Goal: Understand process/instructions: Learn how to perform a task or action

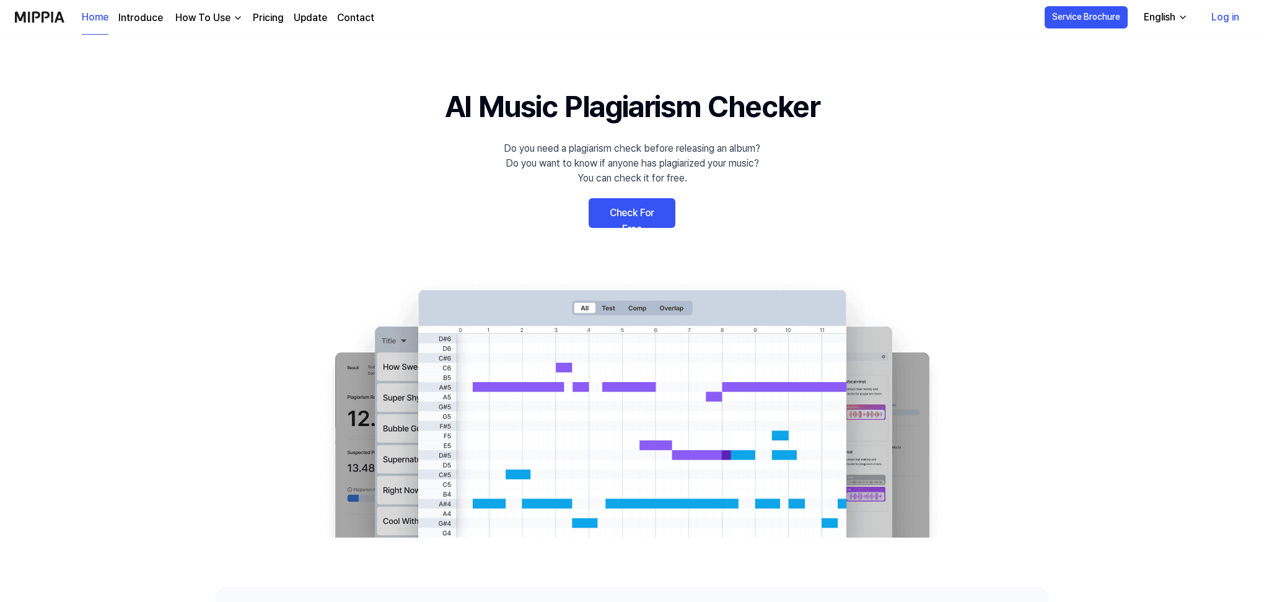
click at [639, 212] on link "Check For Free" at bounding box center [632, 213] width 87 height 30
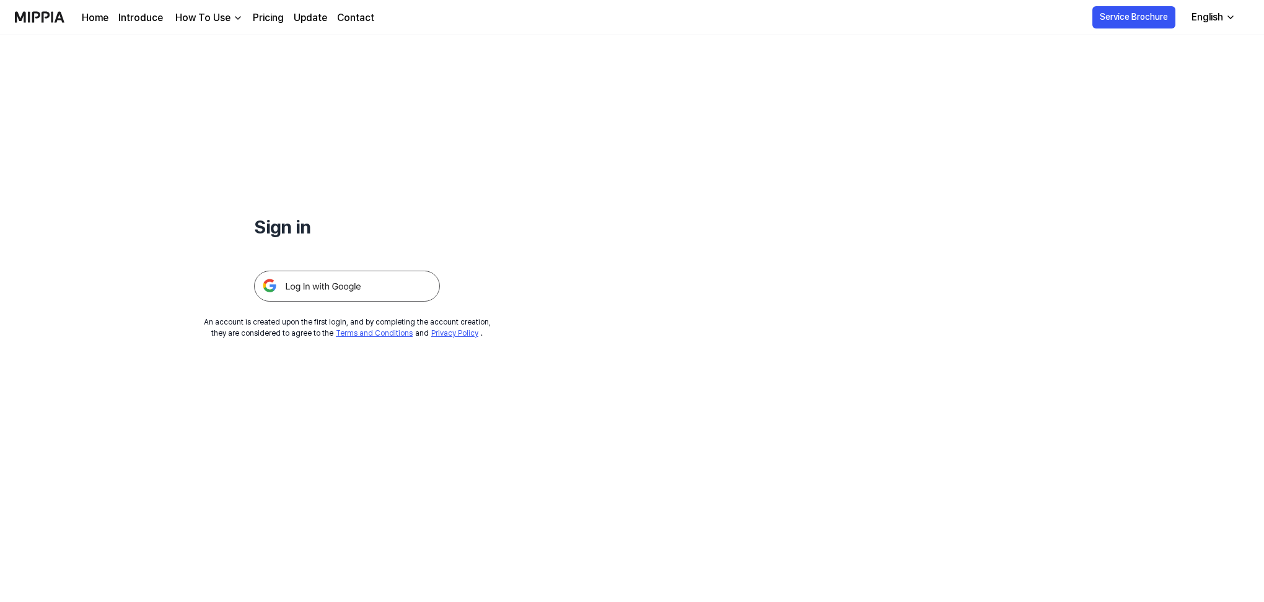
click at [341, 288] on img at bounding box center [347, 286] width 186 height 31
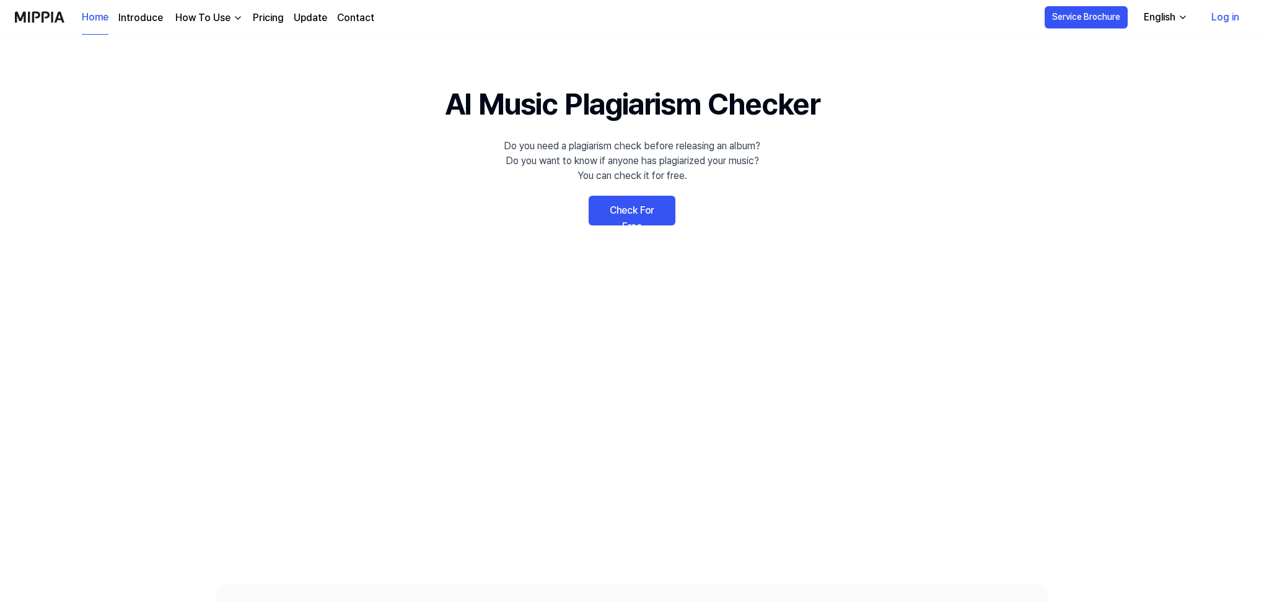
scroll to position [5, 0]
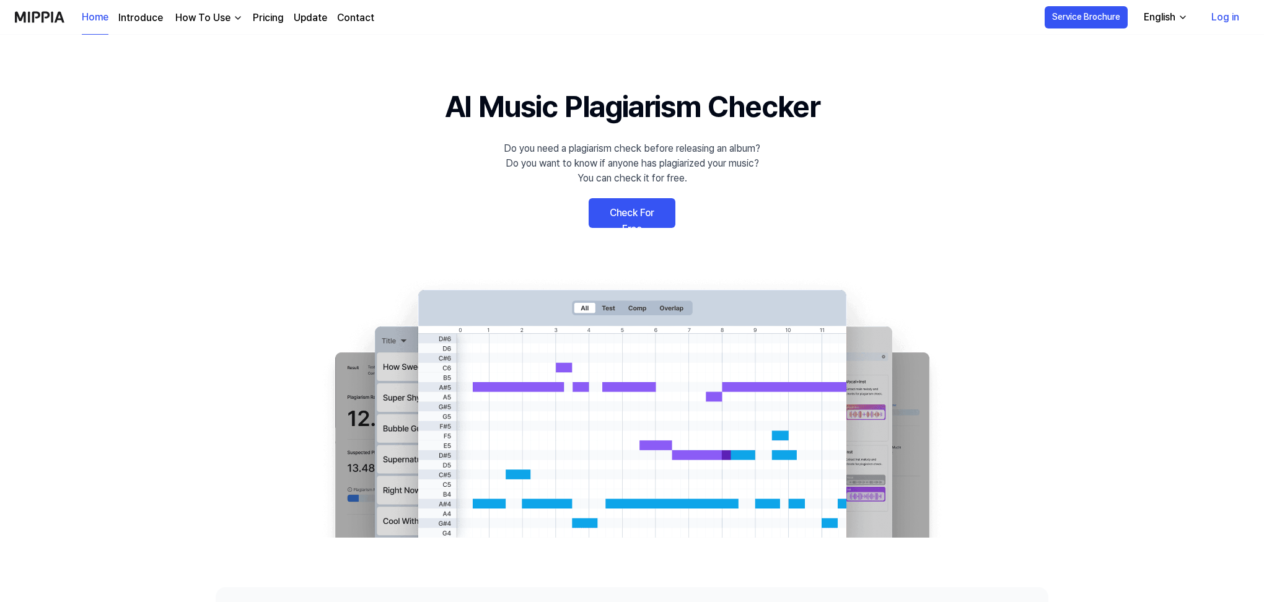
click at [636, 211] on link "Check For Free" at bounding box center [632, 213] width 87 height 30
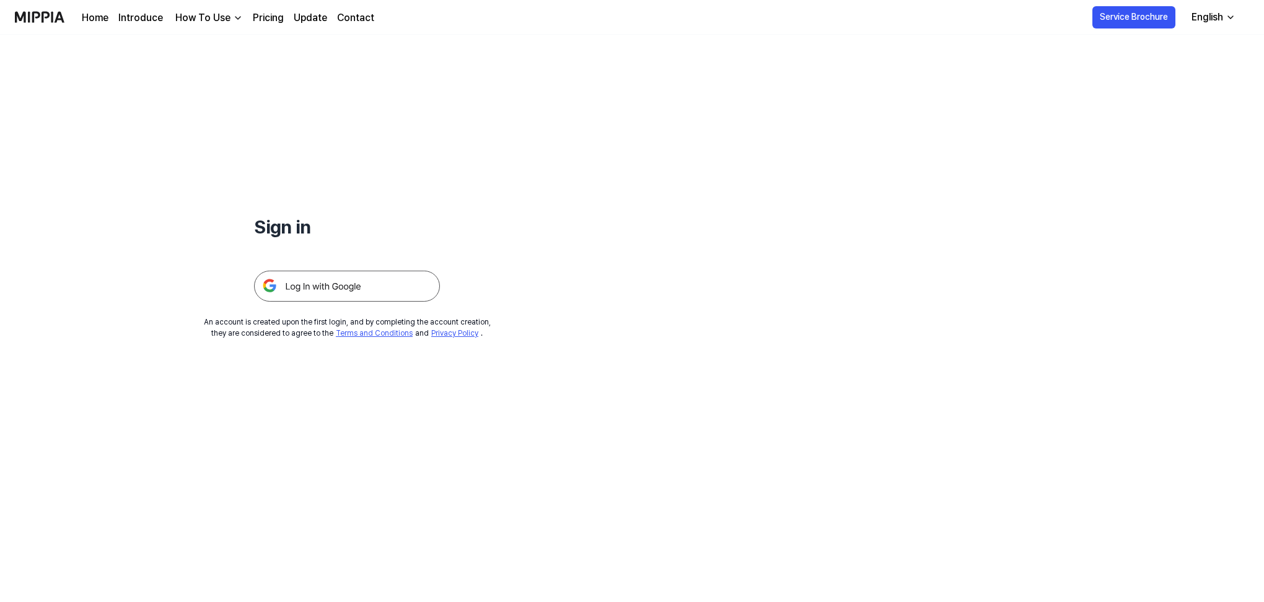
click at [138, 14] on link "Introduce" at bounding box center [140, 18] width 45 height 15
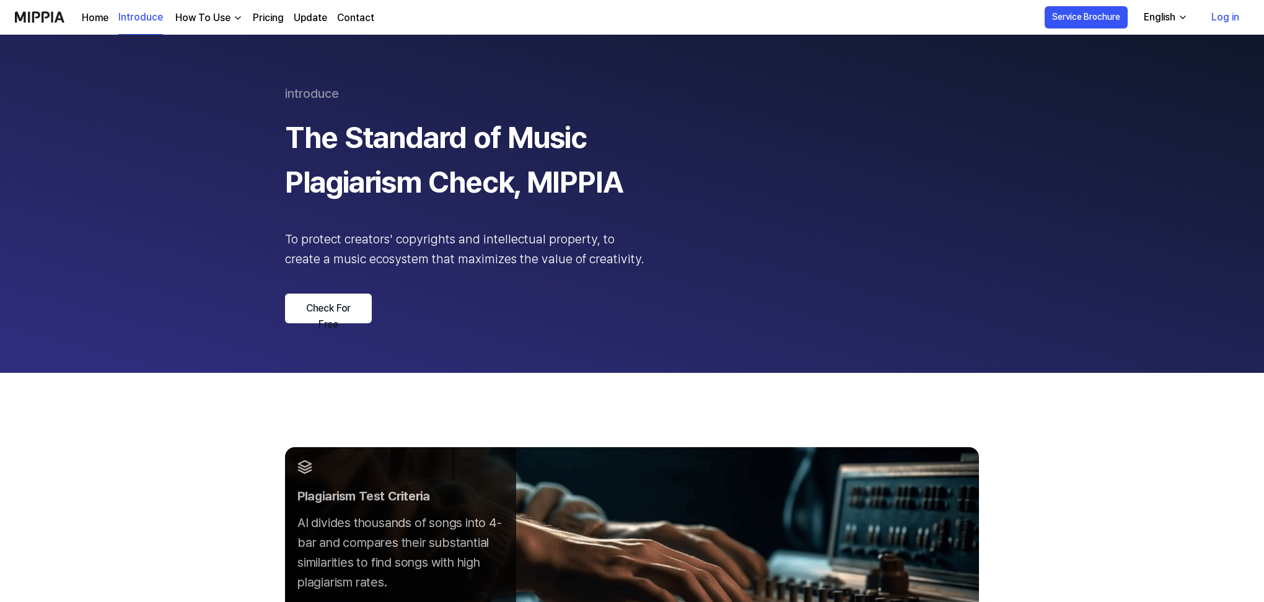
click at [214, 15] on div "How To Use" at bounding box center [203, 18] width 60 height 15
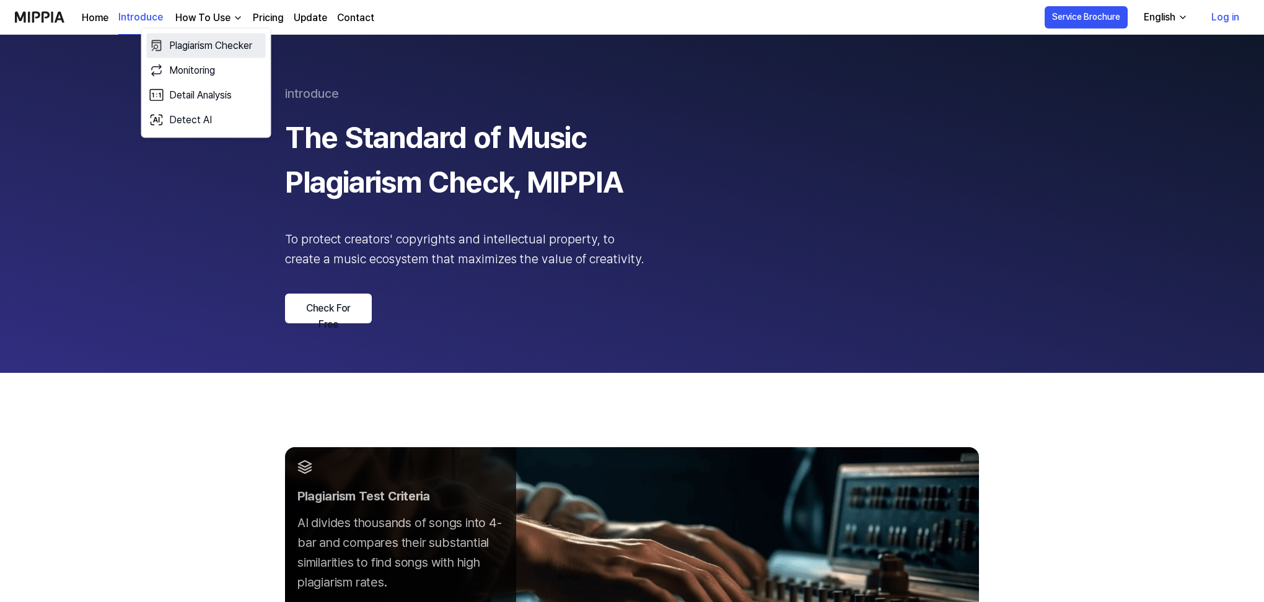
click at [223, 48] on link "Plagiarism Checker" at bounding box center [206, 45] width 119 height 25
